Goal: Subscribe to service/newsletter

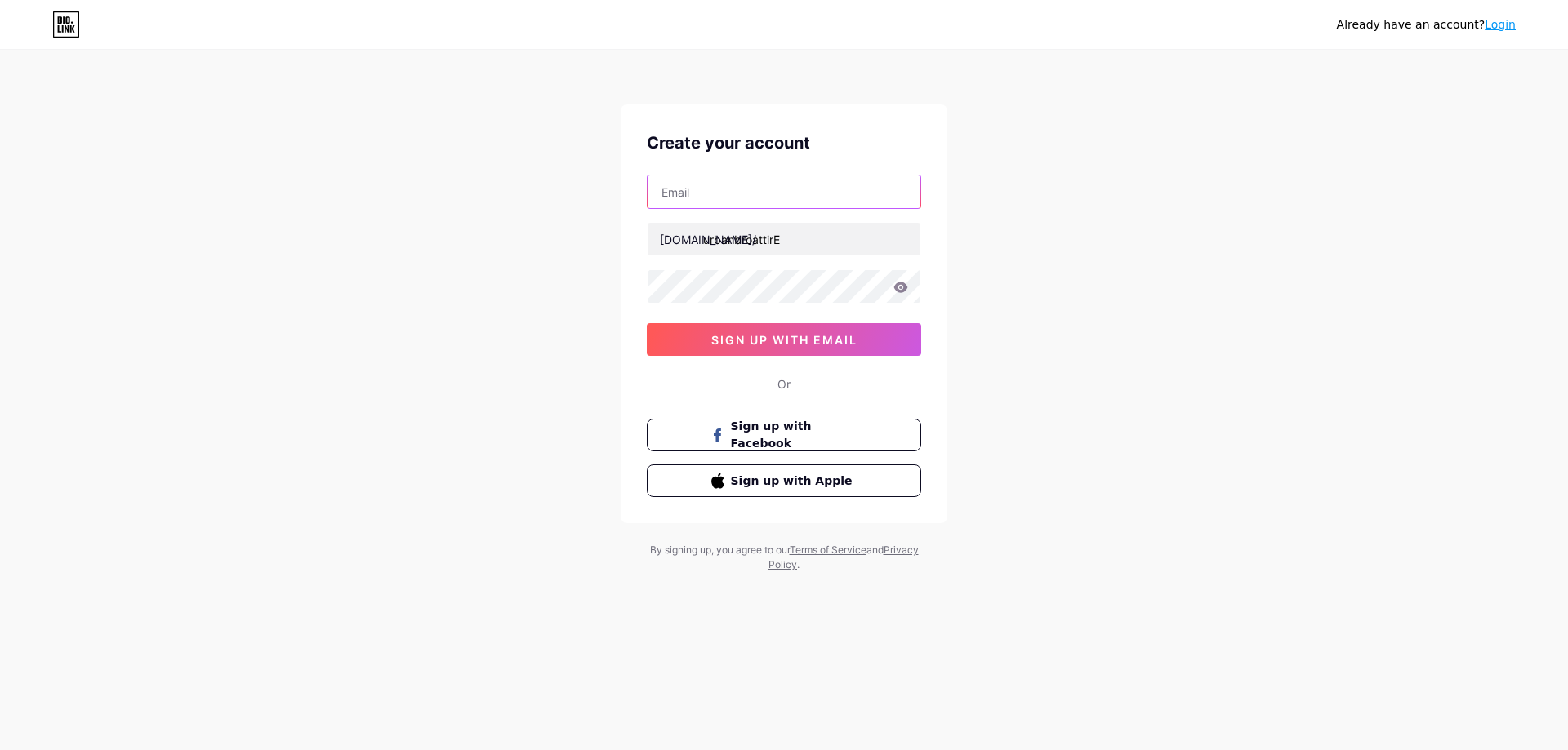
click at [752, 194] on input "text" at bounding box center [783, 191] width 273 height 33
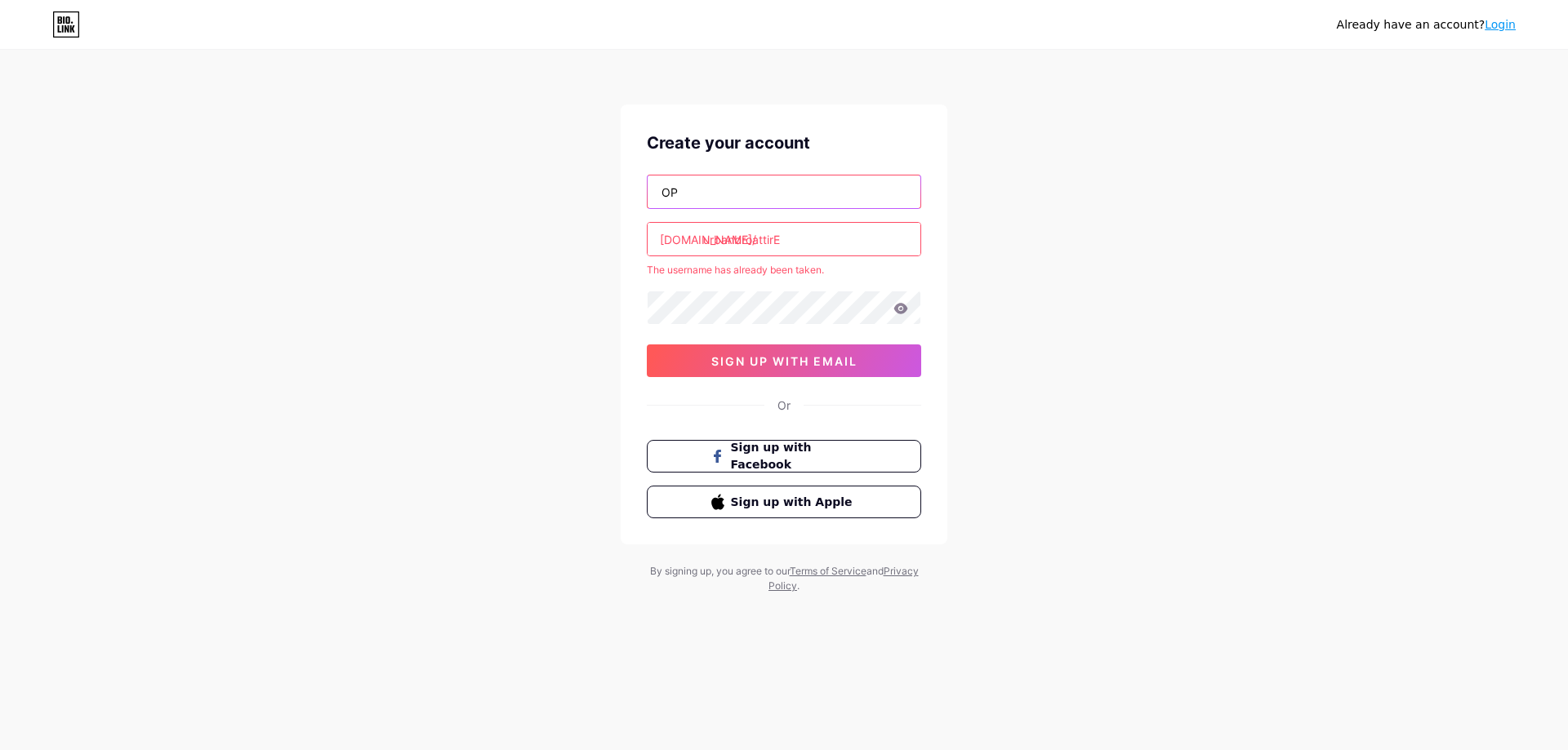
type input "[EMAIL_ADDRESS][DOMAIN_NAME]"
click at [847, 241] on input "urbanbroattirE" at bounding box center [783, 239] width 273 height 33
type input "urbanbroattire"
click at [897, 314] on icon at bounding box center [900, 308] width 14 height 11
click at [819, 367] on span "sign up with email" at bounding box center [784, 361] width 146 height 14
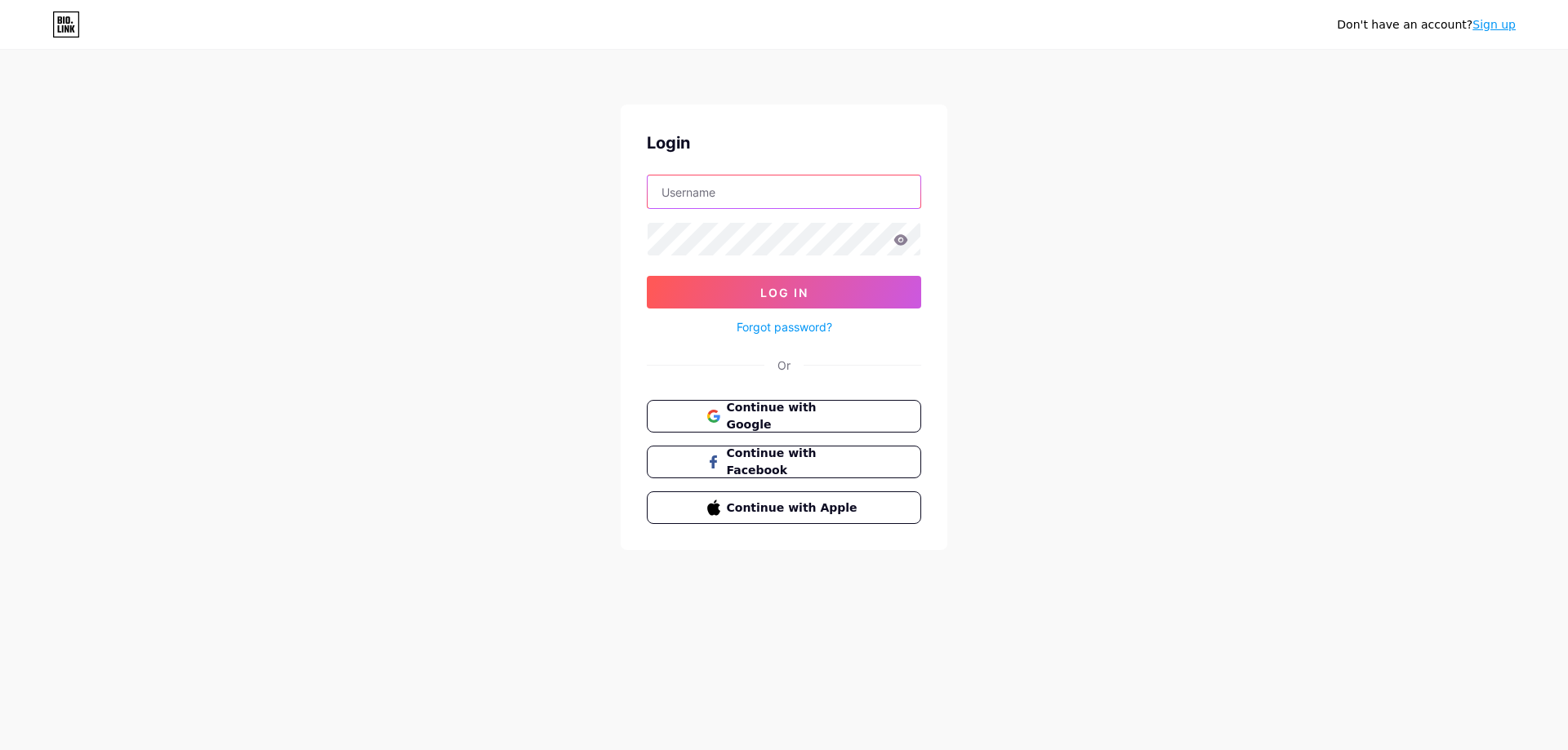
click at [756, 188] on input "text" at bounding box center [783, 191] width 273 height 33
type input "urbanbroattire"
click at [647, 276] on button "Log In" at bounding box center [784, 292] width 275 height 33
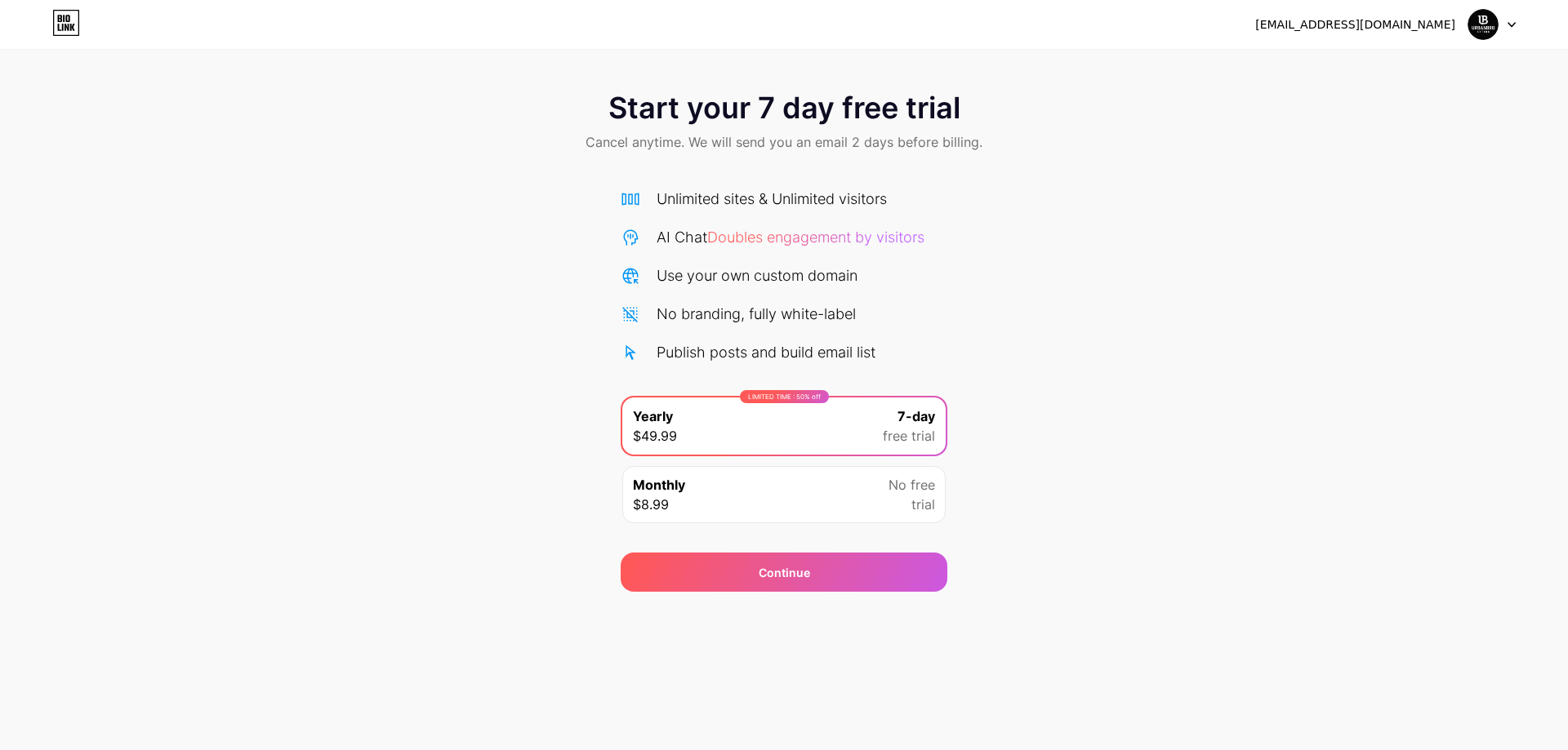
click at [868, 439] on div "LIMITED TIME : 50% off Yearly $49.99 7-day free trial" at bounding box center [784, 426] width 324 height 57
click at [842, 592] on div "[EMAIL_ADDRESS][DOMAIN_NAME] Logout Link Copied Start your 7 day free trial Can…" at bounding box center [784, 375] width 1568 height 750
click at [844, 575] on div "Continue" at bounding box center [783, 571] width 326 height 39
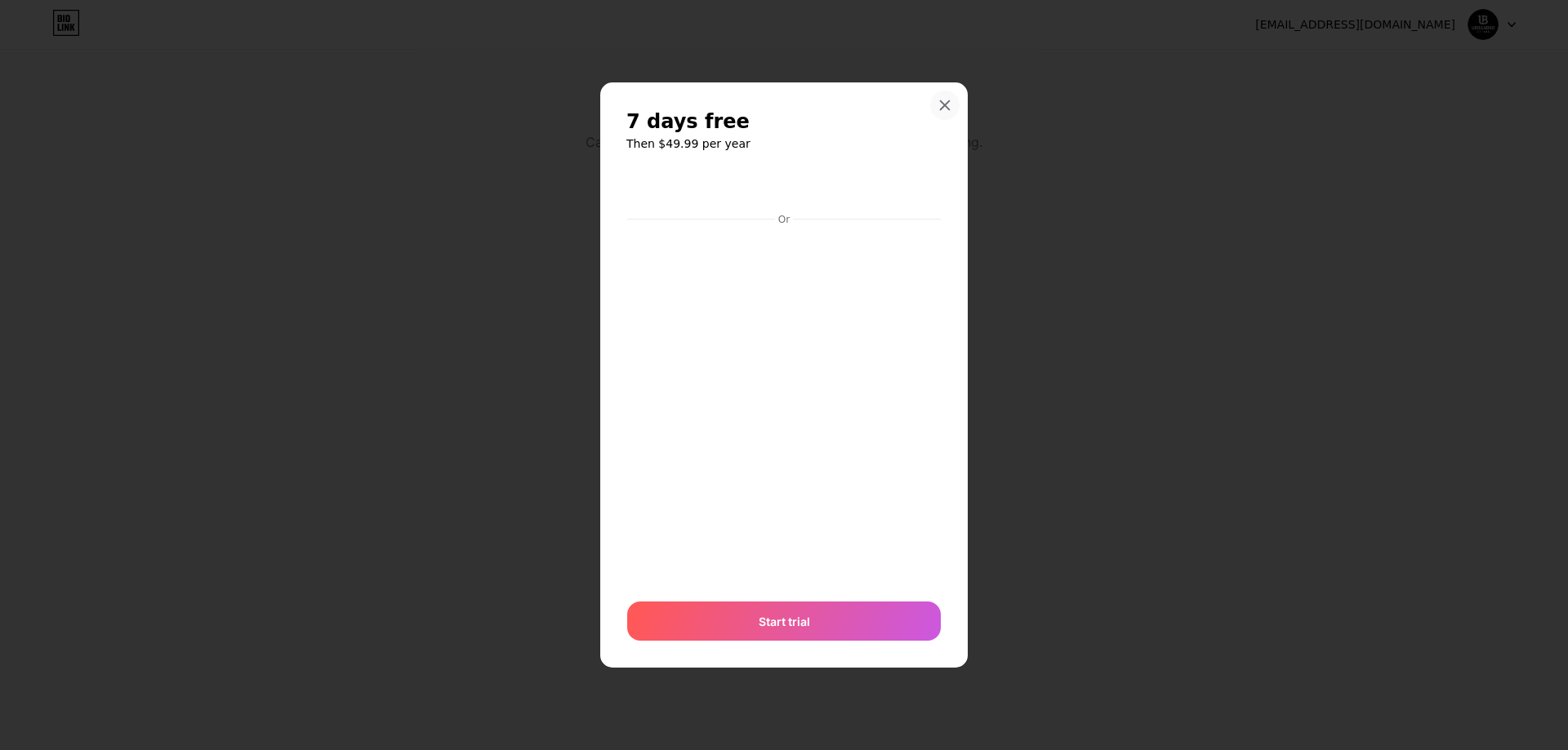
click at [945, 93] on div at bounding box center [945, 105] width 30 height 30
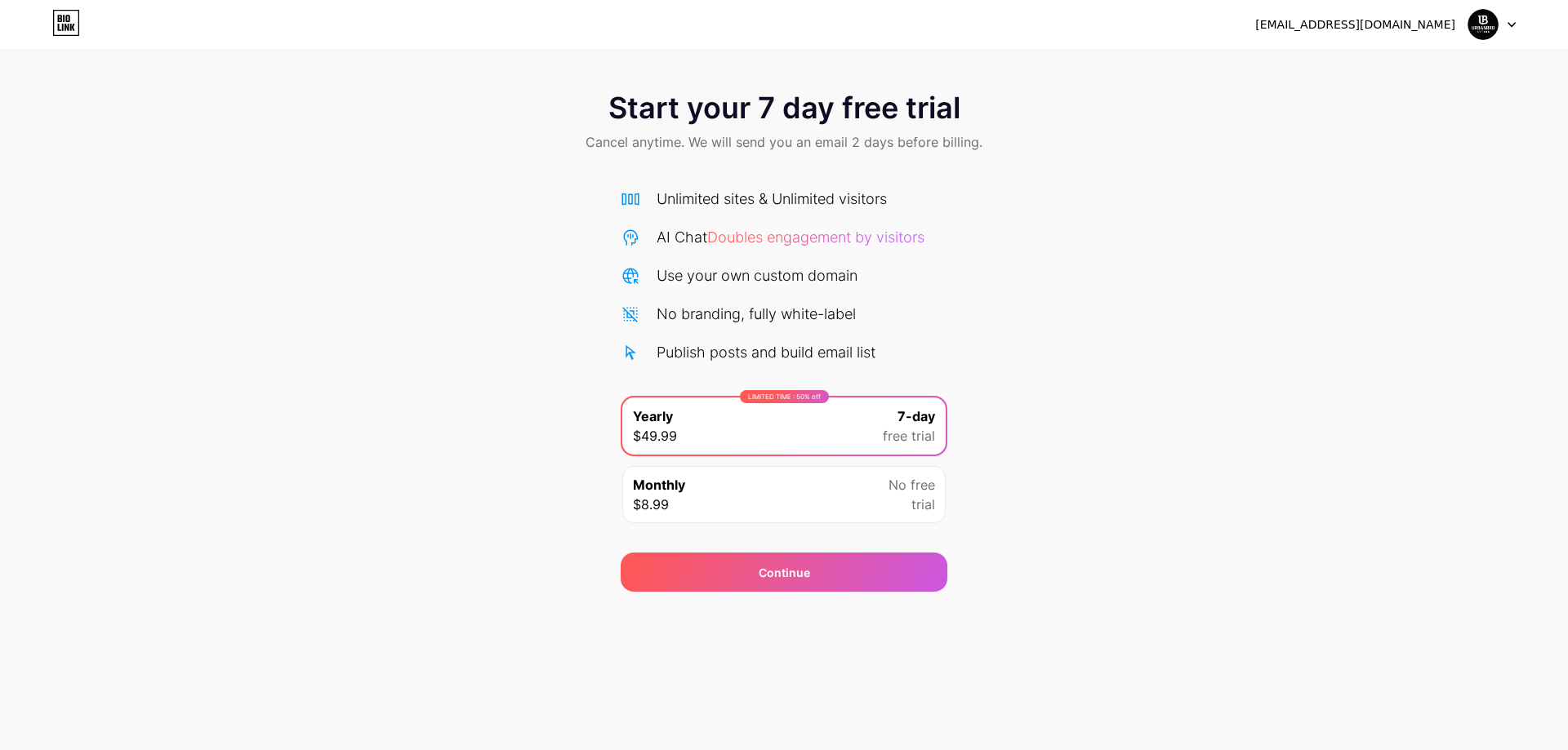
click at [900, 420] on span "7-day" at bounding box center [915, 416] width 37 height 19
click at [901, 421] on span "7-day" at bounding box center [915, 416] width 37 height 19
click at [901, 422] on span "7-day" at bounding box center [915, 416] width 37 height 19
click at [1134, 433] on div "Start your 7 day free trial Cancel anytime. We will send you an email 2 days be…" at bounding box center [784, 333] width 1568 height 517
click at [709, 428] on div "LIMITED TIME : 50% off Yearly $49.99 7-day free trial" at bounding box center [784, 426] width 324 height 57
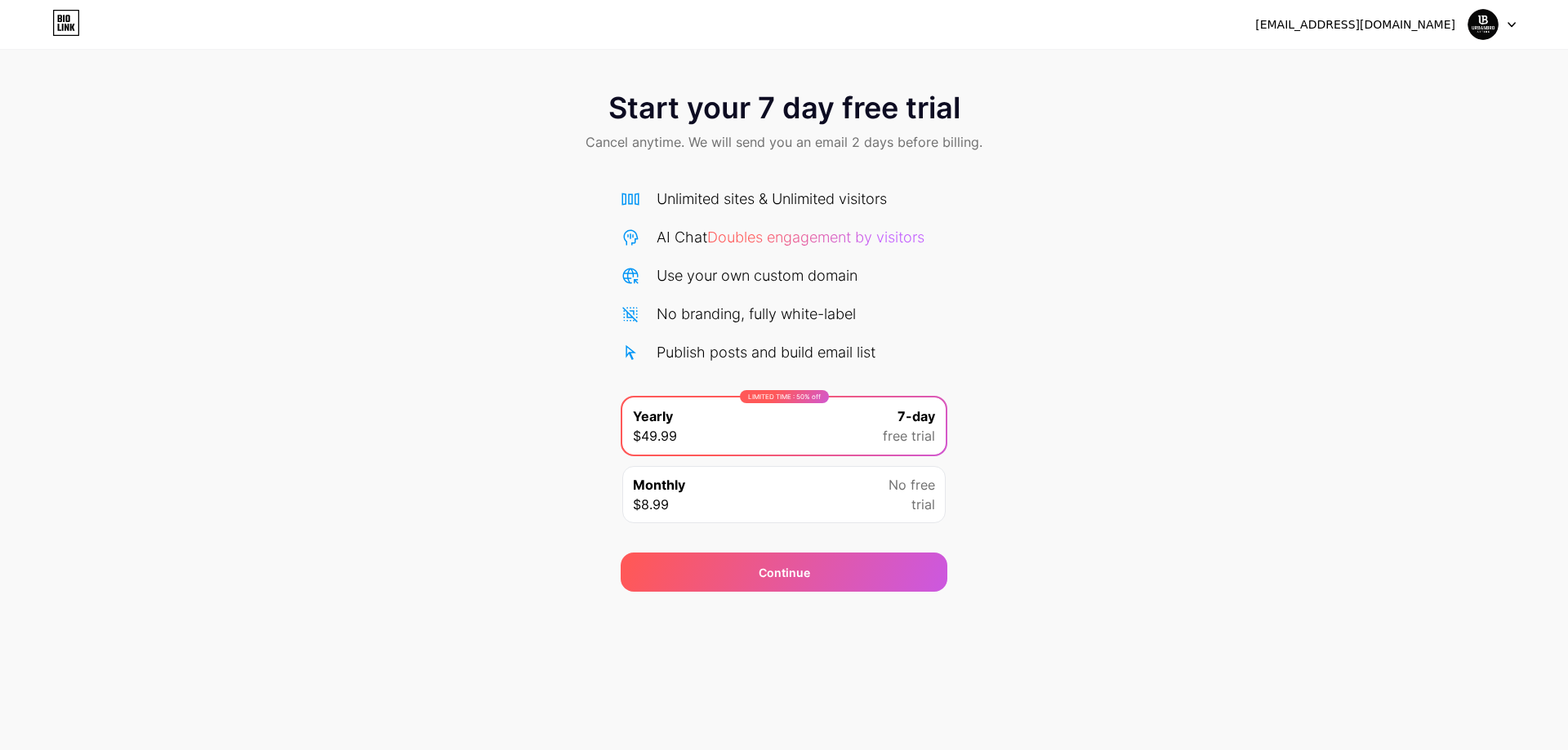
click at [709, 428] on div "LIMITED TIME : 50% off Yearly $49.99 7-day free trial" at bounding box center [784, 426] width 324 height 57
click at [1238, 371] on div "Start your 7 day free trial Cancel anytime. We will send you an email 2 days be…" at bounding box center [784, 333] width 1568 height 517
click at [1517, 23] on div "[EMAIL_ADDRESS][DOMAIN_NAME] Logout" at bounding box center [784, 24] width 1568 height 30
click at [1511, 25] on icon at bounding box center [1511, 25] width 7 height 4
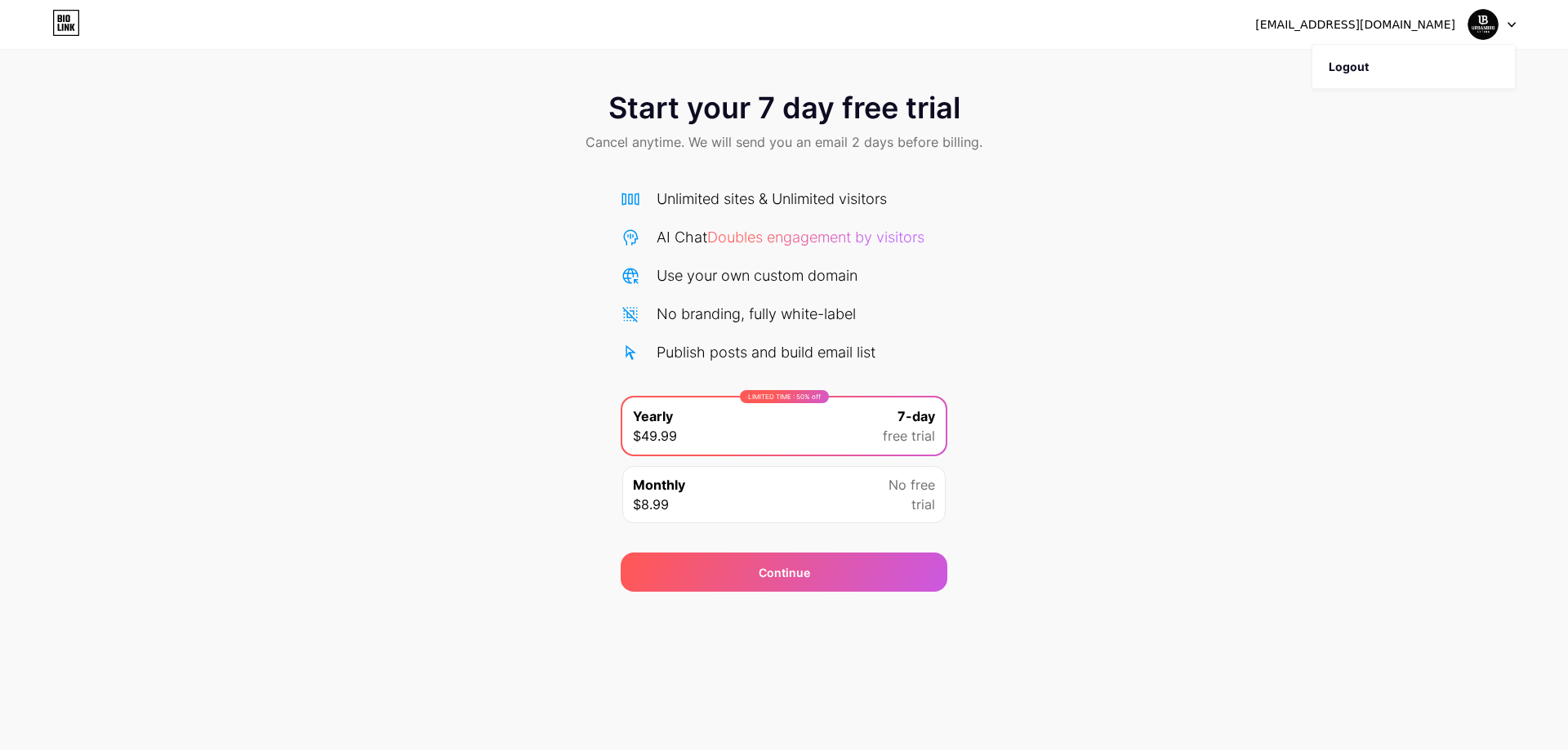
click at [1389, 24] on div "[EMAIL_ADDRESS][DOMAIN_NAME]" at bounding box center [1355, 25] width 200 height 17
click at [1000, 301] on div "Start your 7 day free trial Cancel anytime. We will send you an email 2 days be…" at bounding box center [784, 333] width 1568 height 517
click at [63, 25] on icon at bounding box center [63, 28] width 2 height 8
click at [895, 563] on div "Continue" at bounding box center [783, 571] width 326 height 39
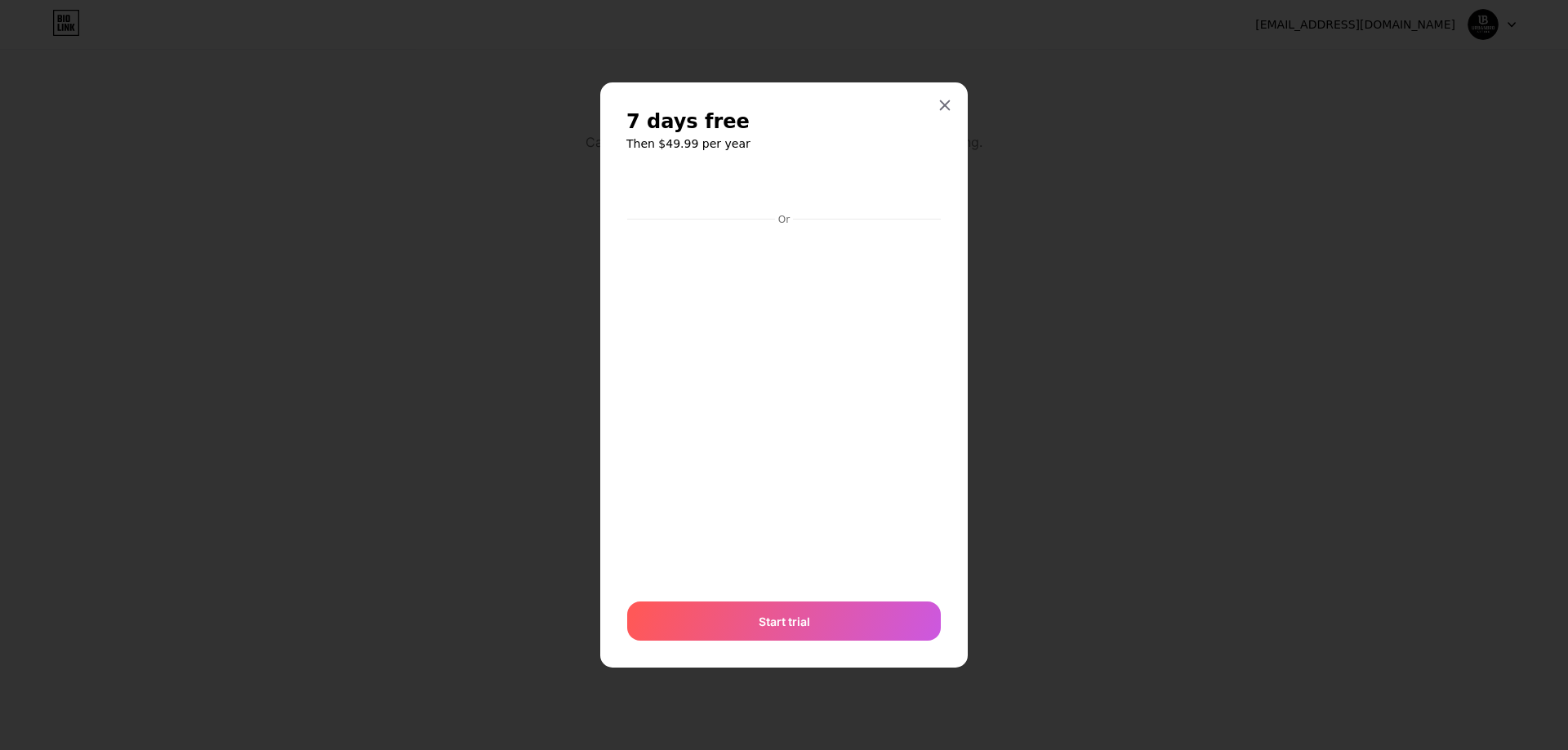
click at [710, 129] on span "7 days free" at bounding box center [687, 121] width 123 height 26
click at [935, 101] on div at bounding box center [945, 105] width 30 height 30
